Goal: Find specific page/section

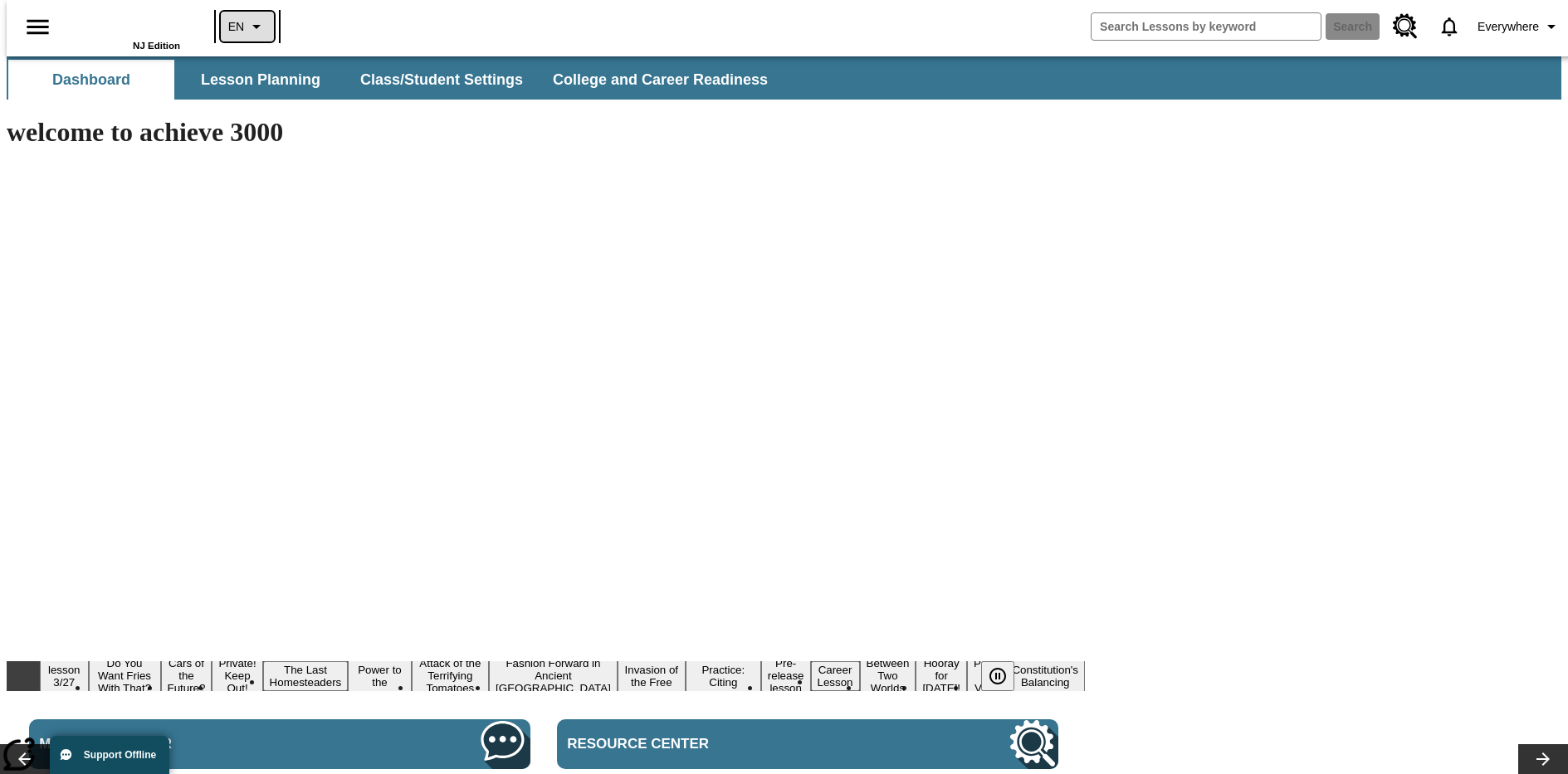
click at [247, 27] on icon "Language: EN, Select a language" at bounding box center [257, 26] width 20 height 20
